Goal: Task Accomplishment & Management: Manage account settings

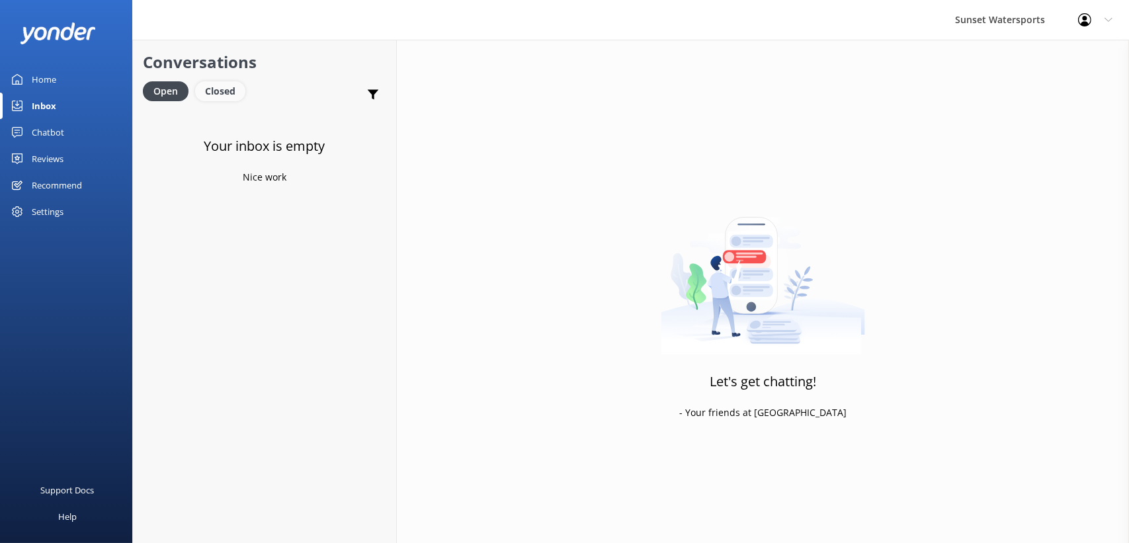
click at [229, 93] on div "Closed" at bounding box center [220, 91] width 50 height 20
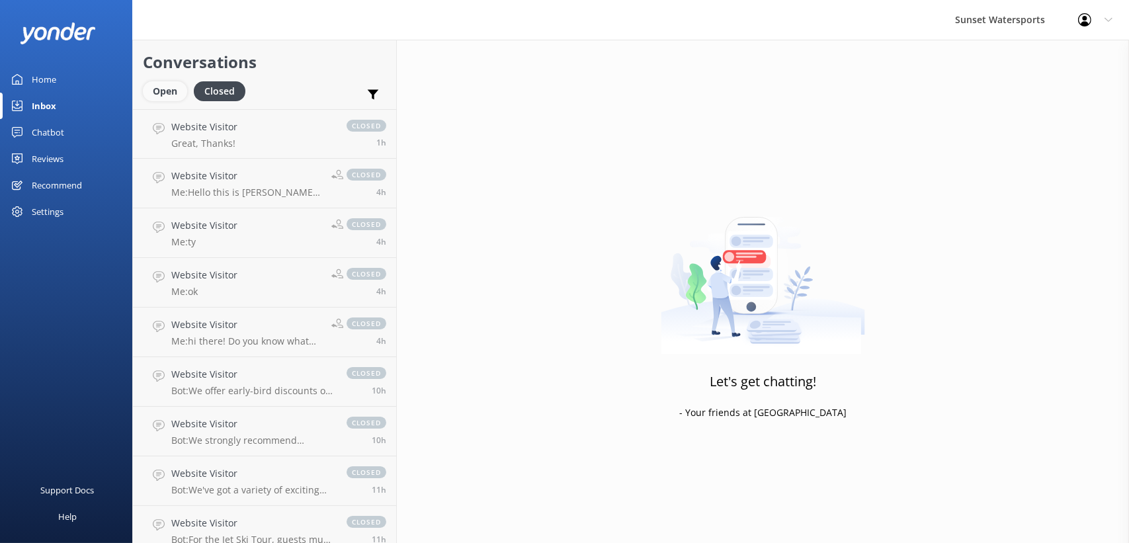
click at [173, 93] on div "Open" at bounding box center [165, 91] width 44 height 20
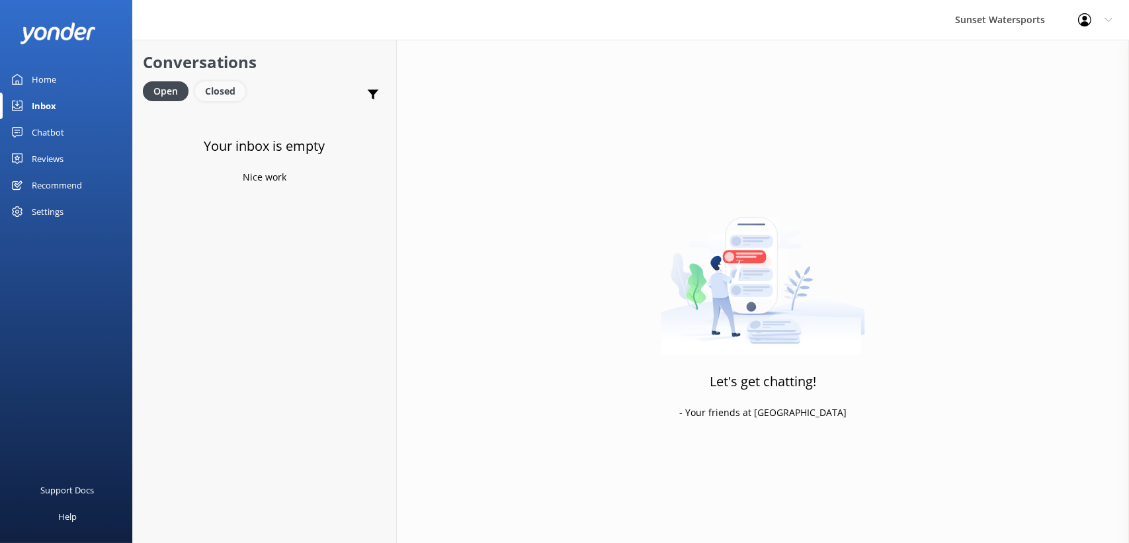
click at [224, 87] on div "Closed" at bounding box center [220, 91] width 50 height 20
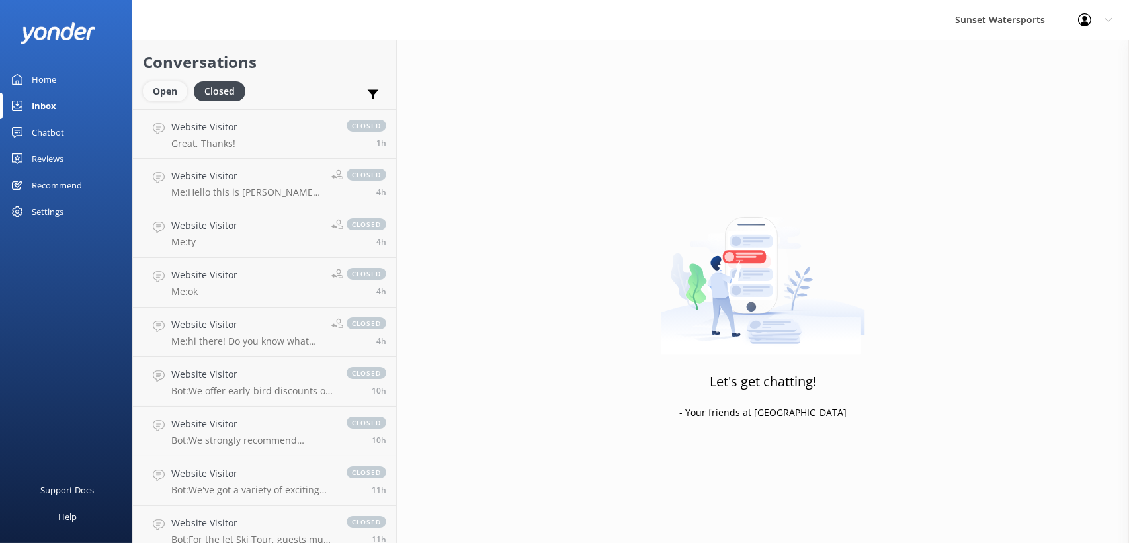
click at [174, 93] on div "Open" at bounding box center [165, 91] width 44 height 20
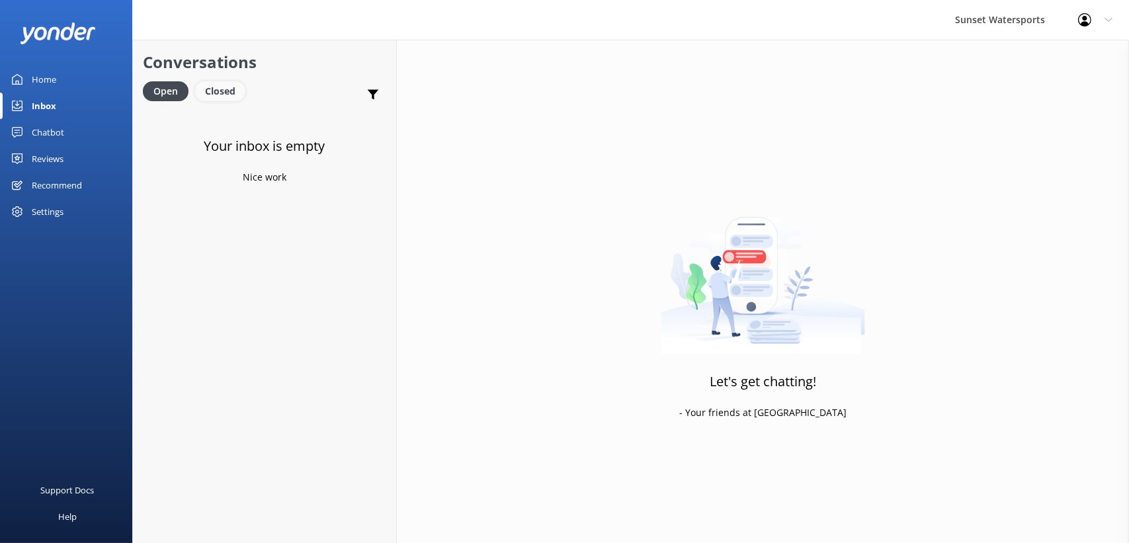
click at [225, 89] on div "Closed" at bounding box center [220, 91] width 50 height 20
click at [153, 91] on div "Open" at bounding box center [165, 91] width 44 height 20
click at [226, 94] on div "Closed" at bounding box center [220, 91] width 50 height 20
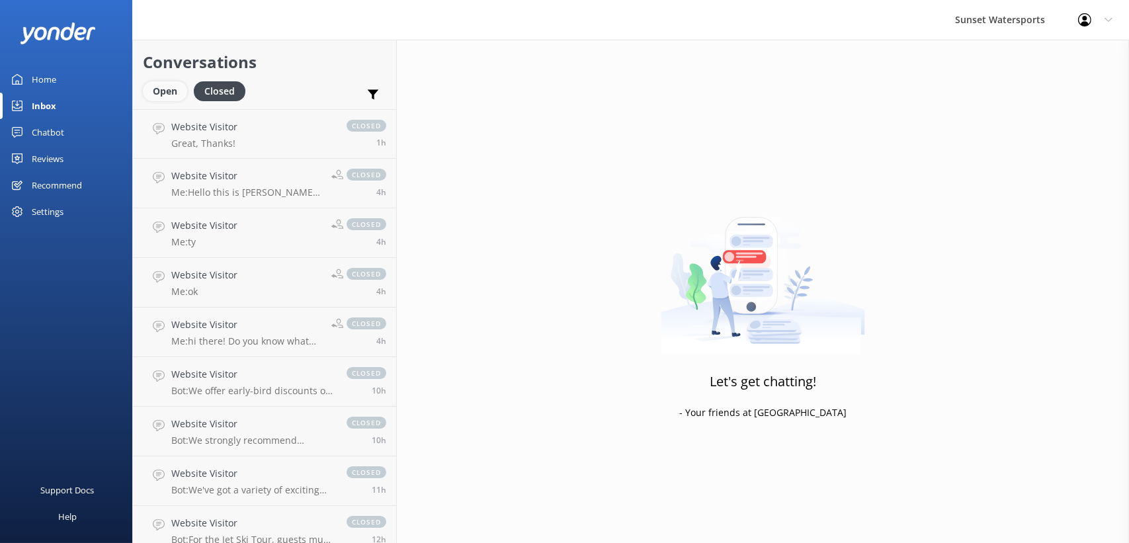
click at [165, 93] on div "Open" at bounding box center [165, 91] width 44 height 20
